Goal: Navigation & Orientation: Understand site structure

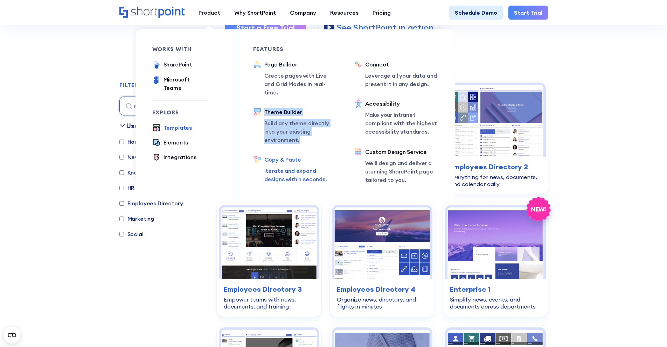
click at [279, 155] on div "Copy & Paste" at bounding box center [300, 159] width 73 height 8
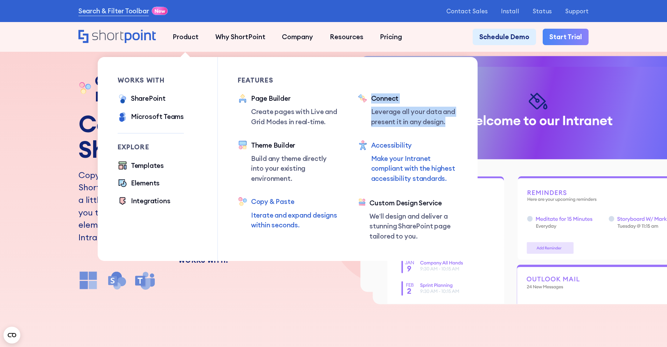
click at [386, 146] on div "Accessibility" at bounding box center [414, 145] width 87 height 10
